Goal: Check status: Check status

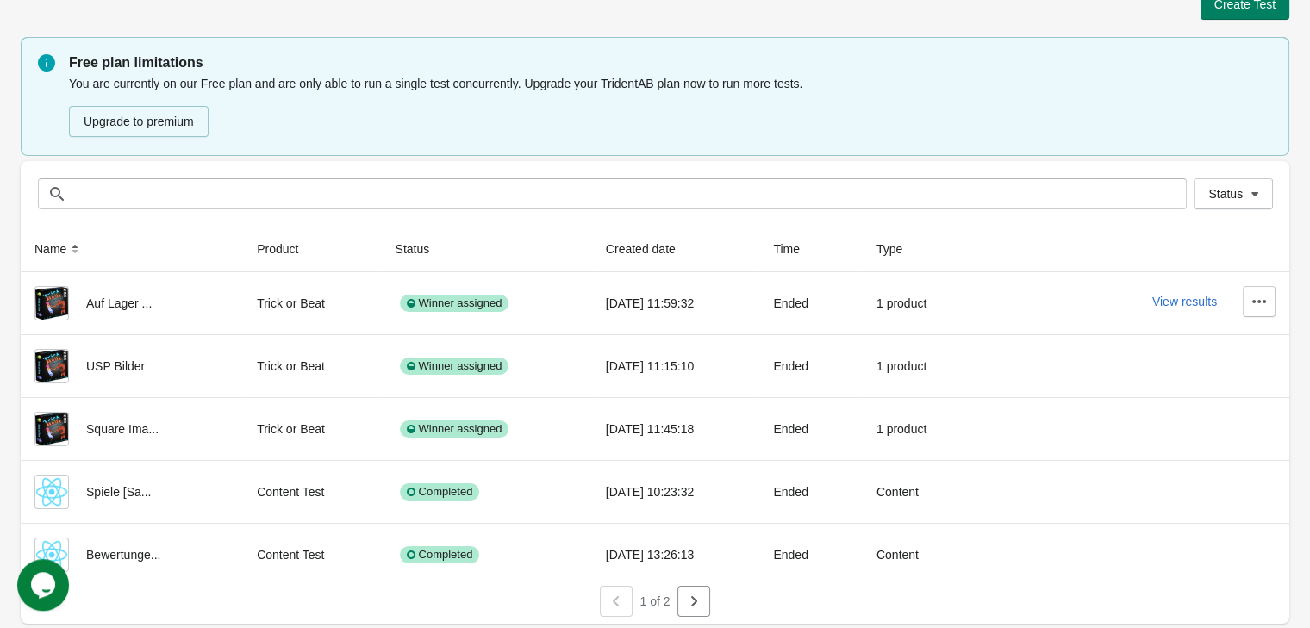
scroll to position [30, 0]
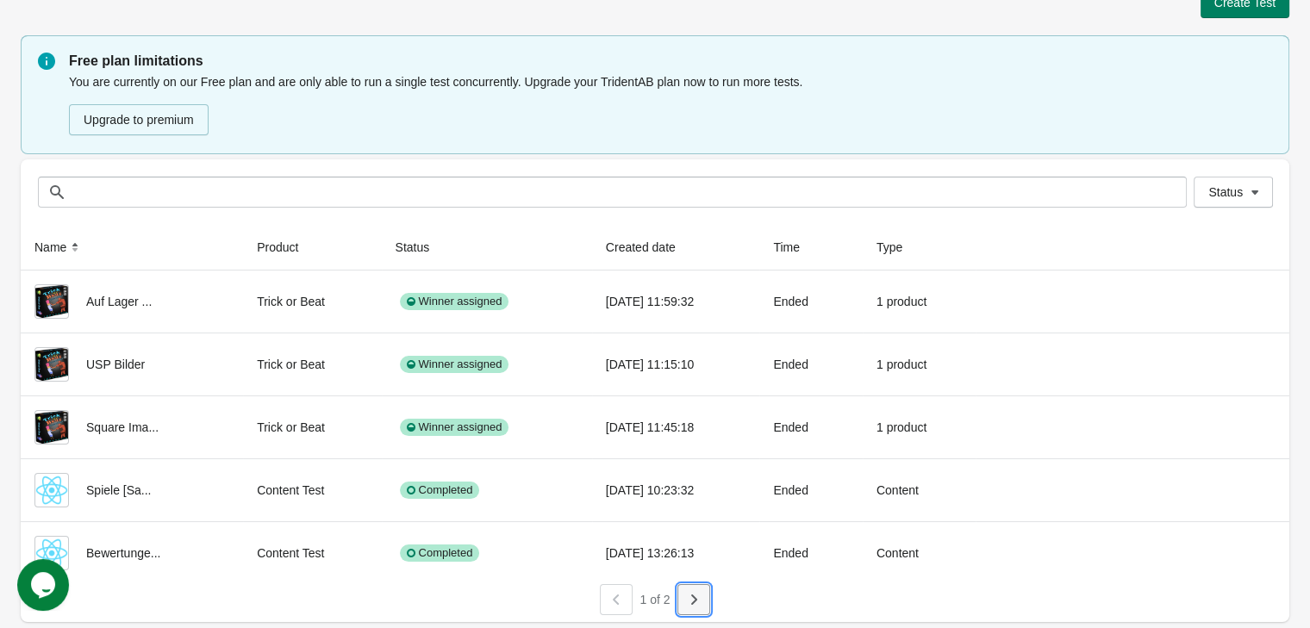
click at [694, 598] on icon "button" at bounding box center [693, 599] width 17 height 17
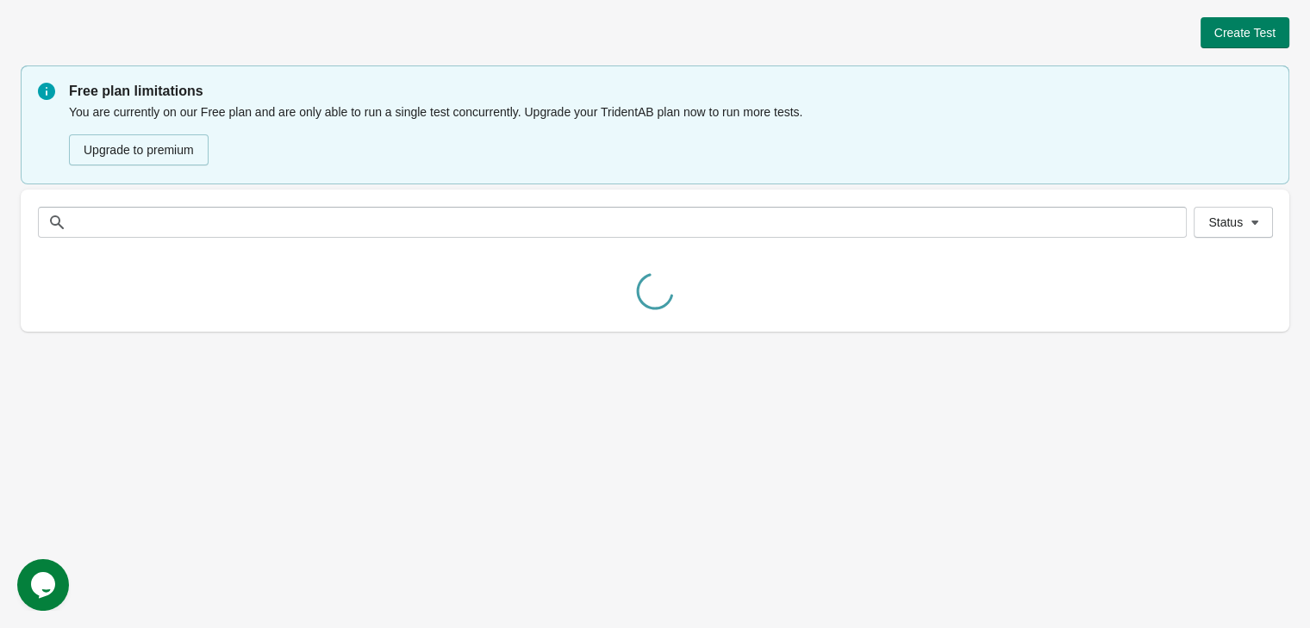
scroll to position [0, 0]
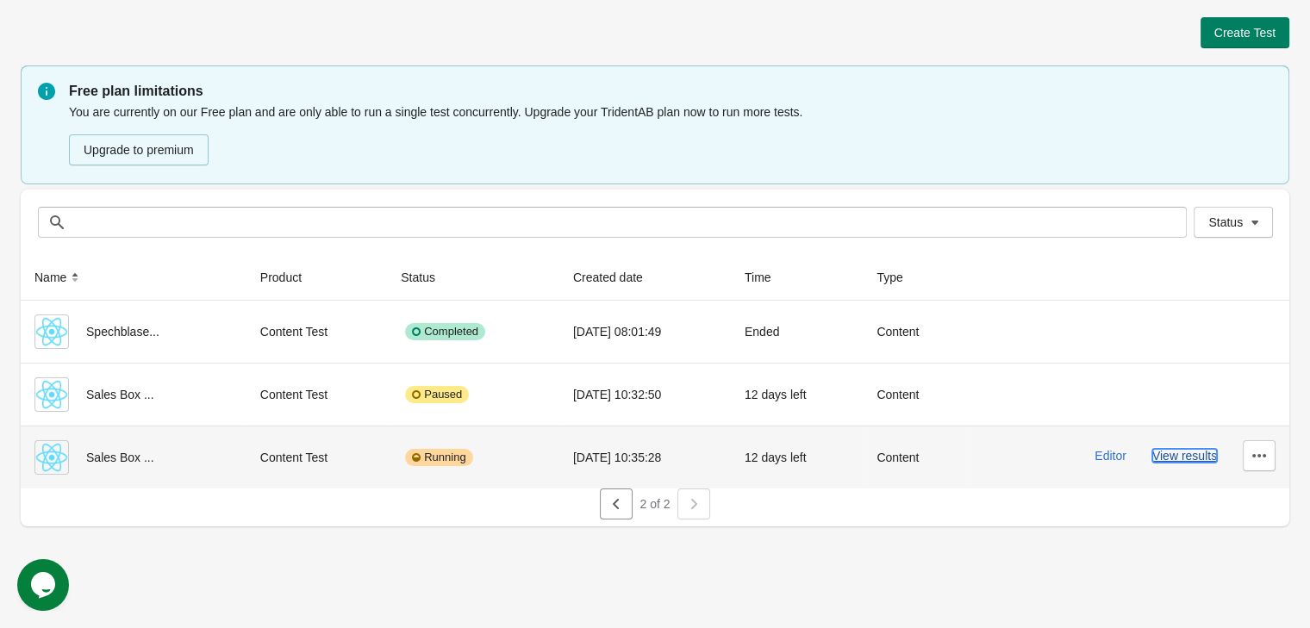
click at [1176, 462] on button "View results" at bounding box center [1184, 456] width 65 height 14
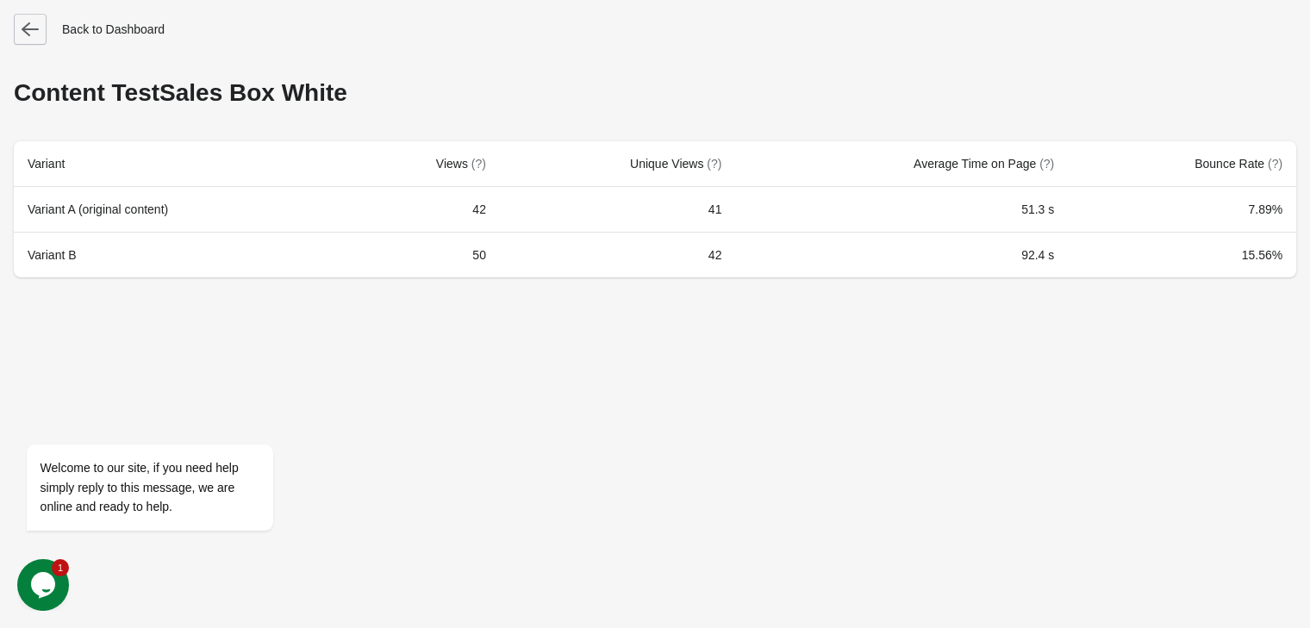
click at [22, 42] on button "button" at bounding box center [30, 29] width 33 height 31
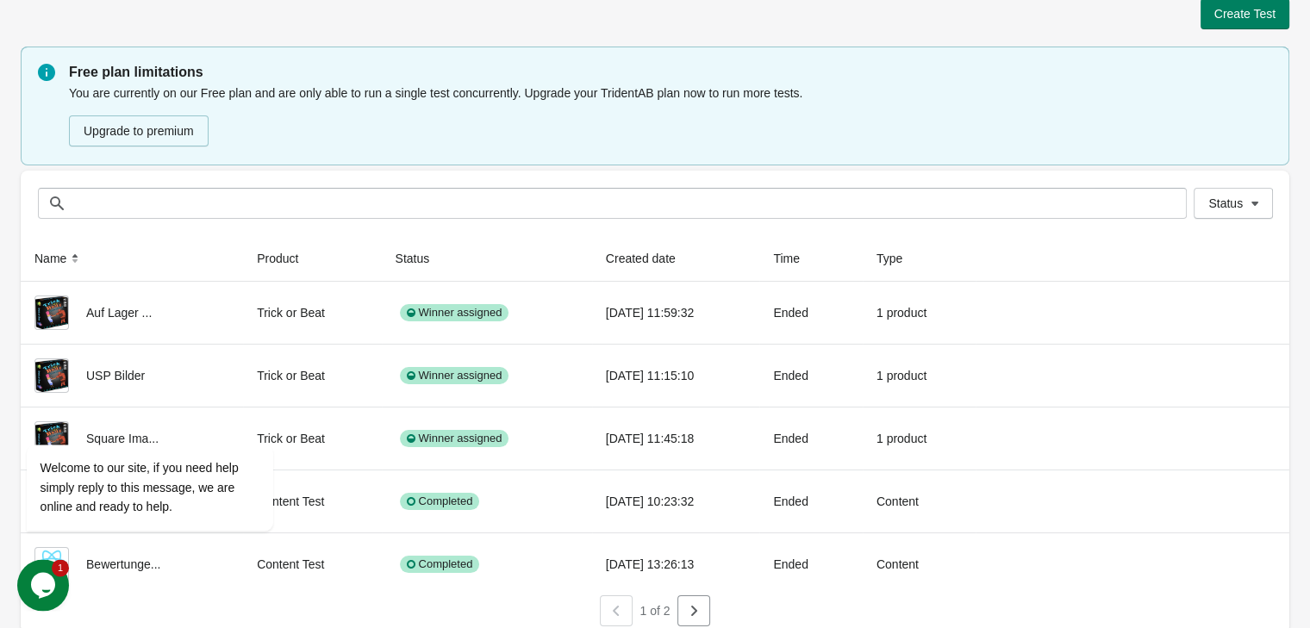
scroll to position [30, 0]
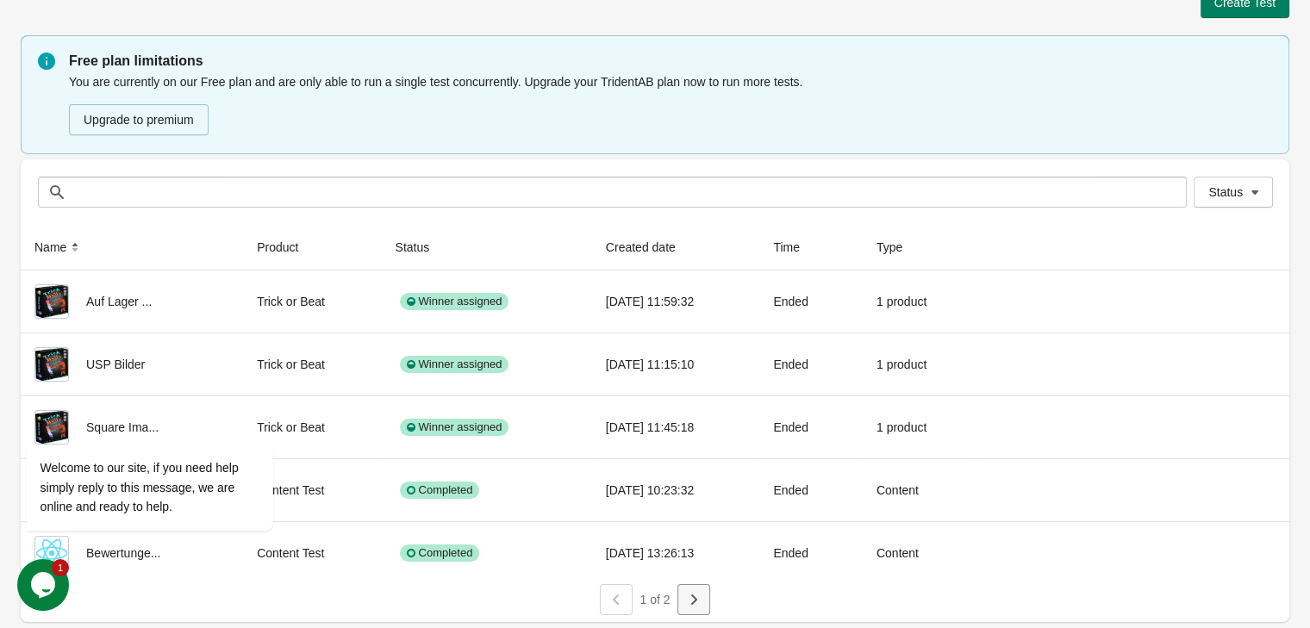
click at [681, 593] on button "button" at bounding box center [693, 599] width 33 height 31
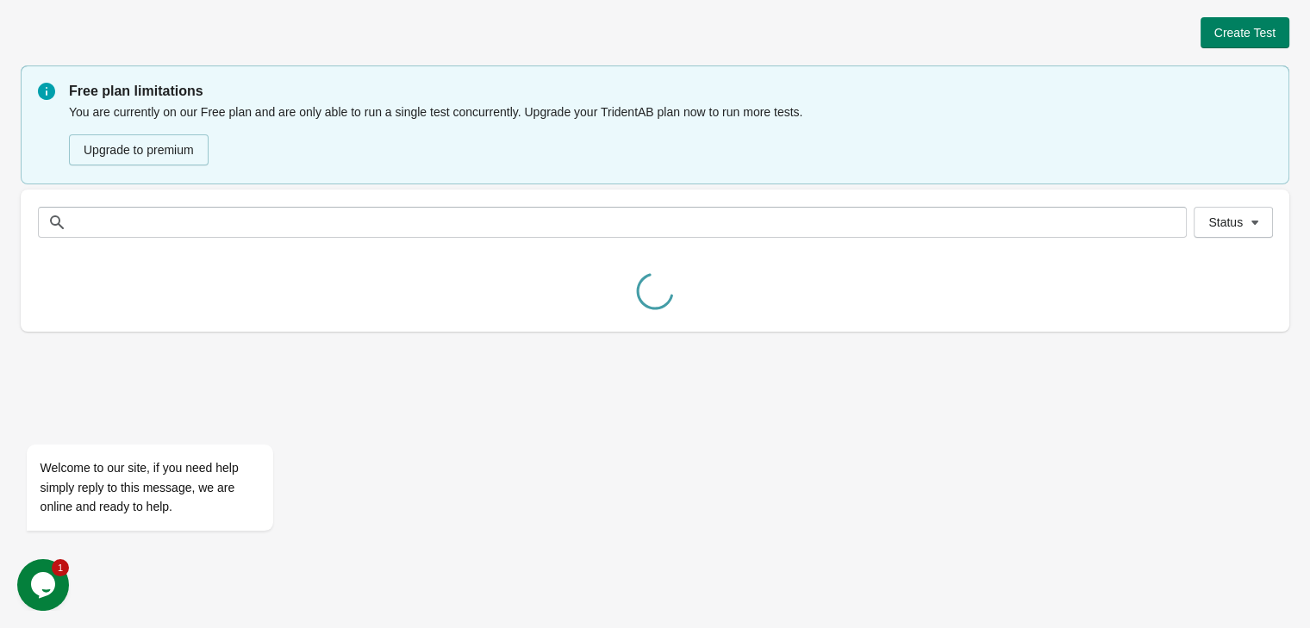
scroll to position [0, 0]
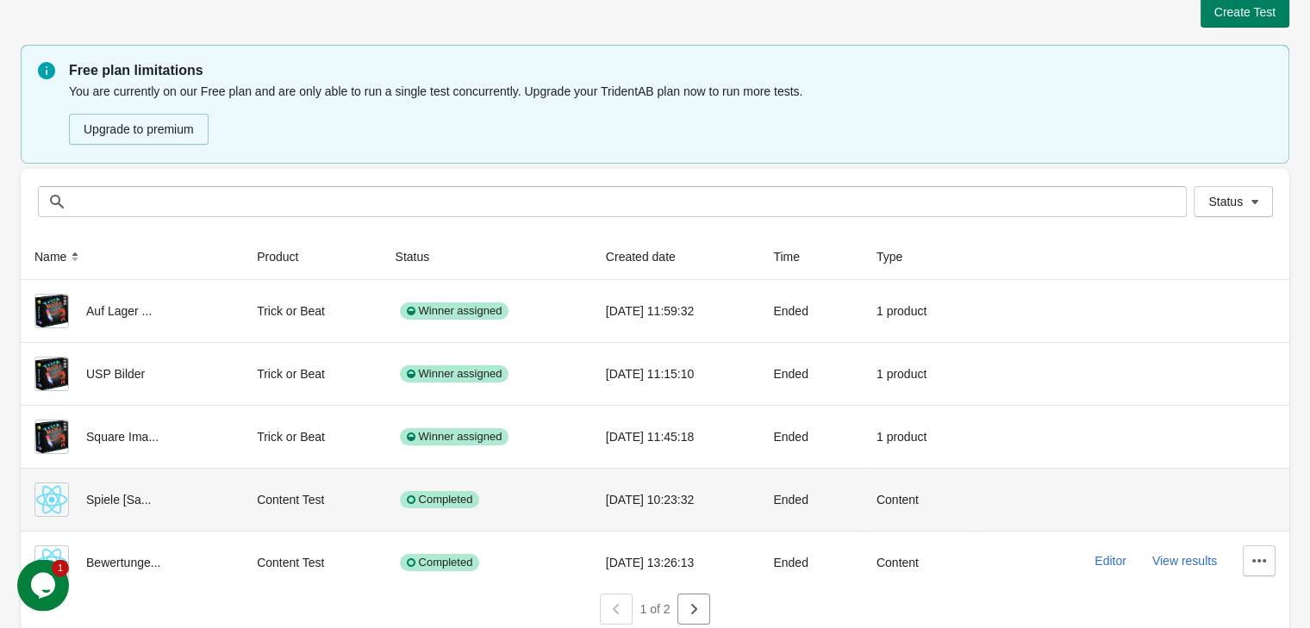
scroll to position [30, 0]
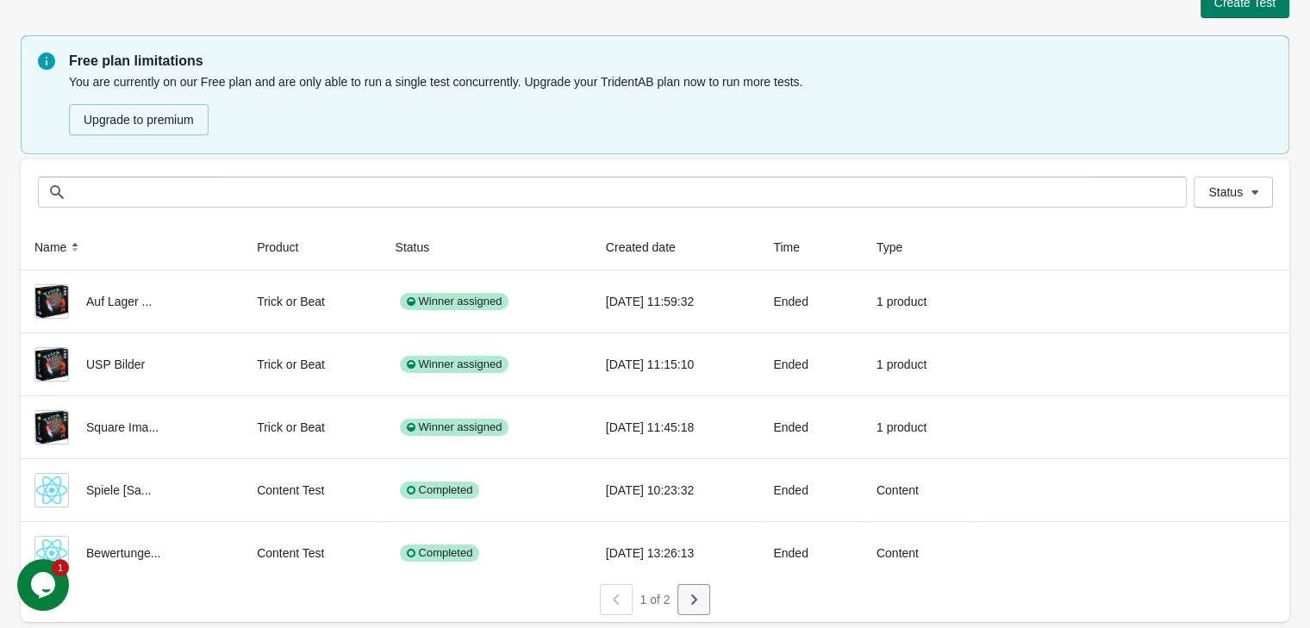
click at [690, 591] on icon "button" at bounding box center [693, 599] width 17 height 17
